Goal: Task Accomplishment & Management: Manage account settings

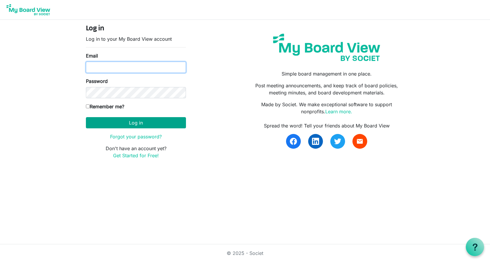
type input "georgia@arc-ad.org"
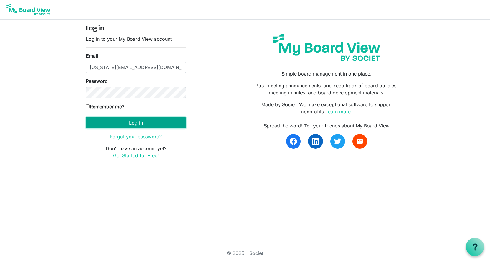
click at [139, 122] on button "Log in" at bounding box center [136, 122] width 100 height 11
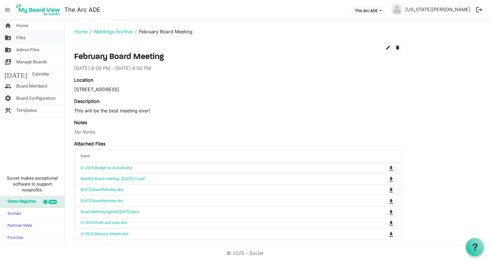
click at [26, 37] on link "folder_shared Files" at bounding box center [32, 38] width 65 height 12
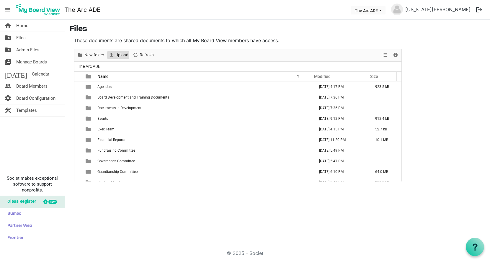
click at [118, 57] on span "Upload" at bounding box center [122, 54] width 14 height 7
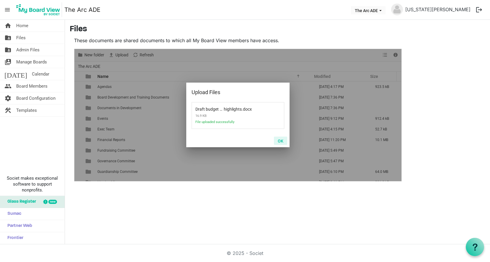
click at [281, 140] on button "OK" at bounding box center [280, 141] width 13 height 8
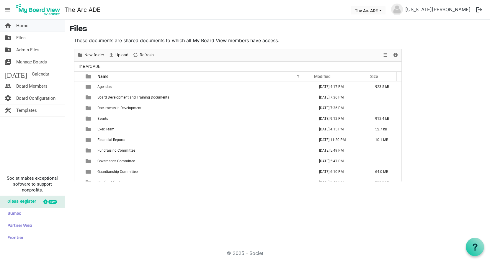
click at [32, 27] on link "home Home" at bounding box center [32, 26] width 65 height 12
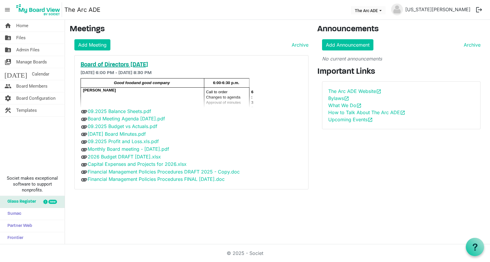
click at [98, 64] on h5 "Board of Directors [DATE]" at bounding box center [192, 64] width 222 height 7
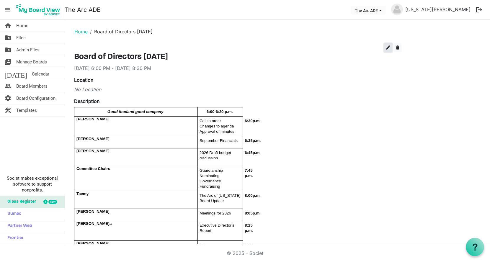
click at [390, 49] on span "edit" at bounding box center [388, 47] width 5 height 5
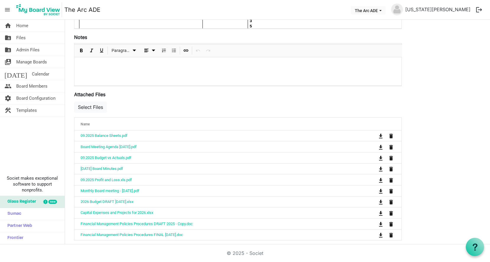
scroll to position [230, 0]
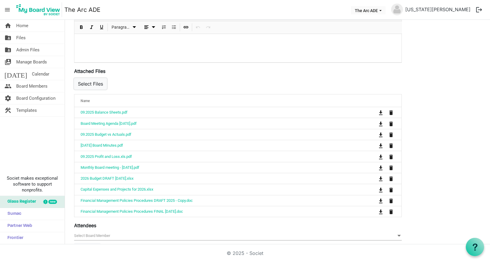
click at [93, 82] on button "Select Files" at bounding box center [90, 83] width 33 height 11
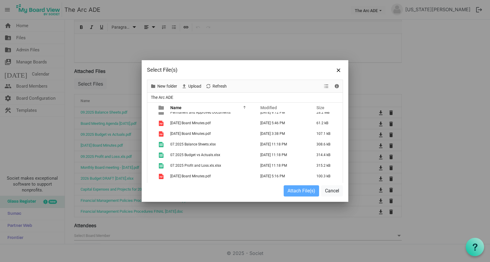
scroll to position [164, 0]
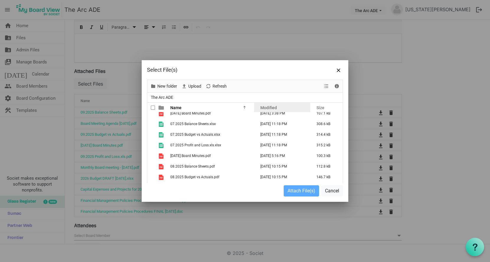
click at [276, 108] on span "Modified" at bounding box center [269, 107] width 17 height 5
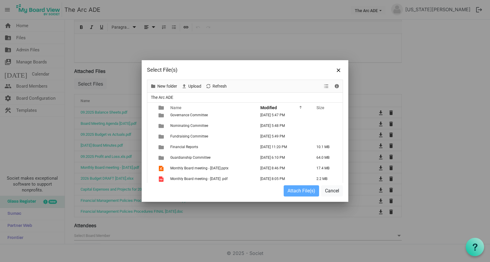
scroll to position [131, 0]
click at [267, 106] on span "Modified" at bounding box center [269, 107] width 17 height 5
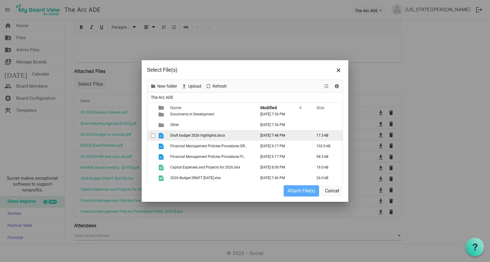
click at [198, 134] on span "Draft budget 2026 highlights.docx" at bounding box center [197, 136] width 55 height 4
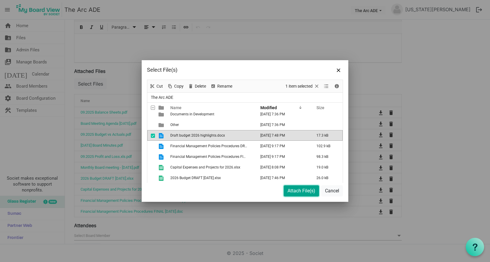
click at [300, 191] on button "Attach File(s)" at bounding box center [301, 190] width 35 height 11
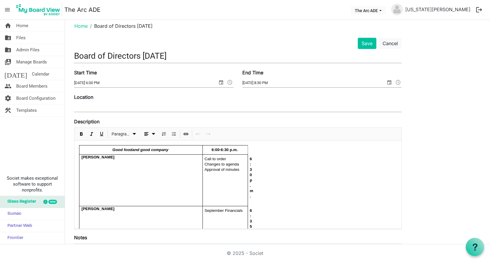
scroll to position [0, 0]
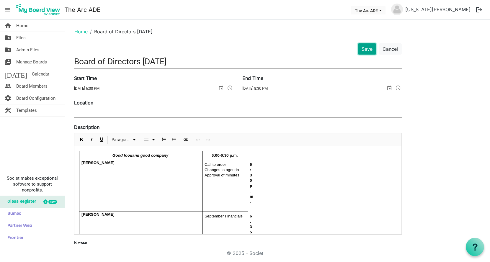
click at [366, 47] on button "Save" at bounding box center [367, 48] width 19 height 11
